Goal: Information Seeking & Learning: Find specific fact

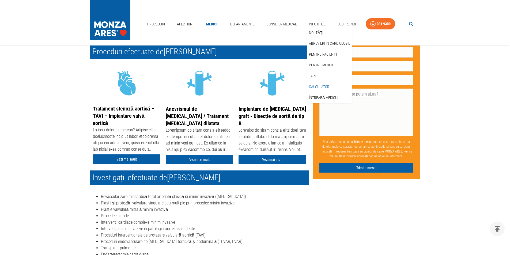
click at [317, 87] on link "Calculator" at bounding box center [319, 86] width 22 height 9
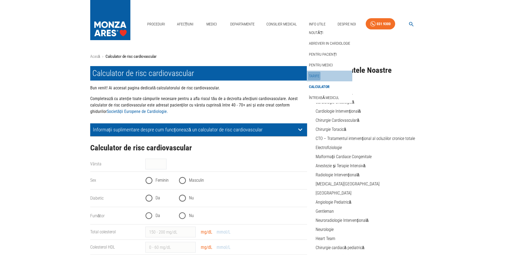
click at [312, 75] on link "Tarife" at bounding box center [314, 76] width 13 height 9
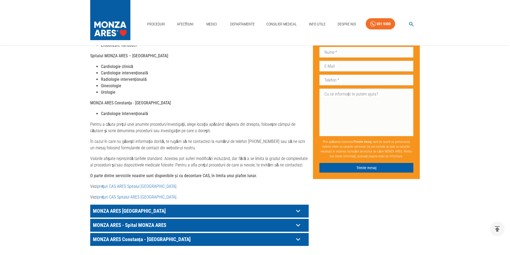
scroll to position [187, 0]
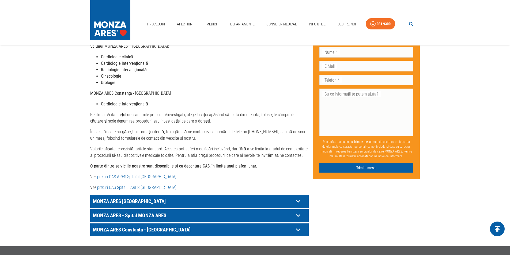
click at [497, 228] on icon "delete" at bounding box center [497, 229] width 8 height 8
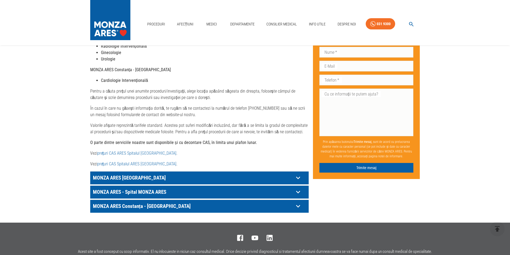
scroll to position [214, 0]
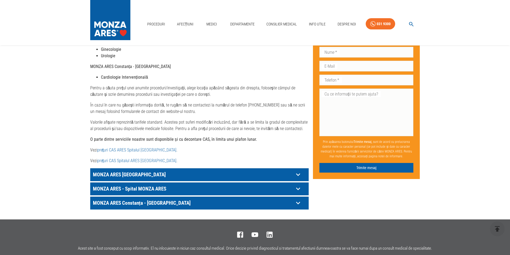
click at [299, 188] on icon at bounding box center [298, 189] width 4 height 3
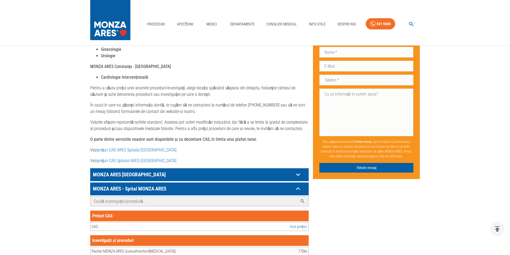
click at [148, 197] on input "Caută investigație/procedură..." at bounding box center [194, 201] width 207 height 9
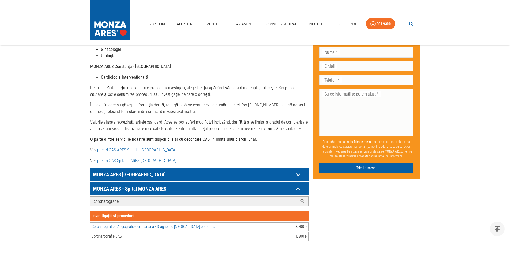
type input "coronarografie"
click at [130, 224] on link "Coronarografie - Angiografie coronariana / Diagnostic [MEDICAL_DATA] pectorala" at bounding box center [154, 226] width 124 height 5
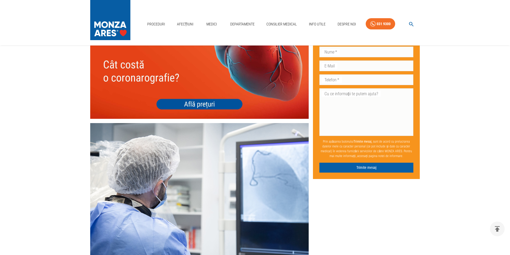
scroll to position [1848, 0]
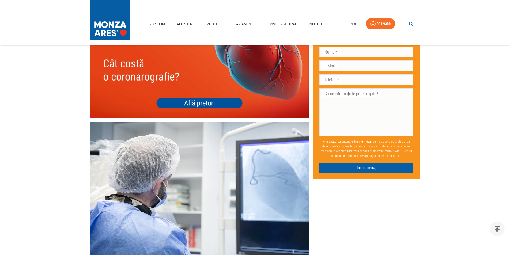
click at [207, 97] on img at bounding box center [199, 73] width 219 height 87
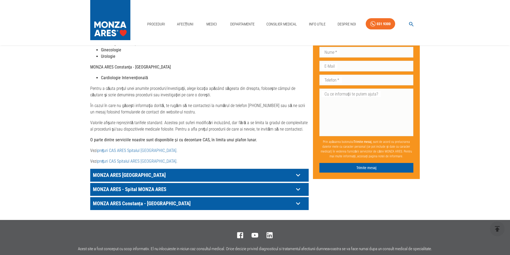
scroll to position [214, 0]
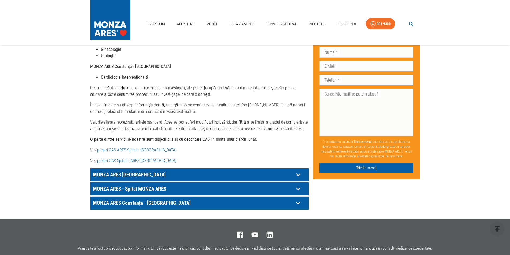
click at [120, 158] on link "prețuri CAS Spitalul ARES [GEOGRAPHIC_DATA]" at bounding box center [136, 160] width 79 height 5
